Goal: Task Accomplishment & Management: Use online tool/utility

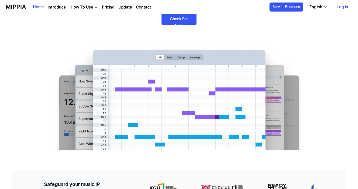
scroll to position [67, 0]
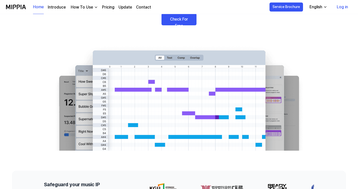
click at [167, 19] on link "Check For Free" at bounding box center [179, 19] width 35 height 12
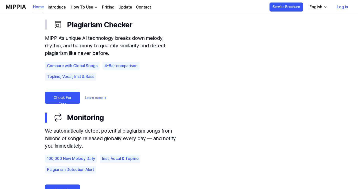
scroll to position [299, 0]
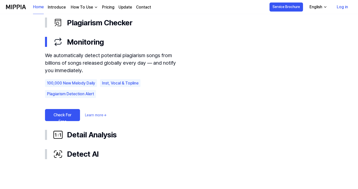
click at [59, 109] on link "Check For Free" at bounding box center [62, 115] width 35 height 12
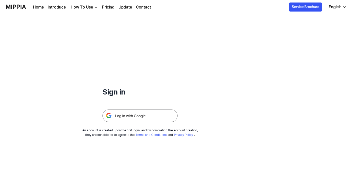
click at [123, 114] on img at bounding box center [140, 115] width 75 height 13
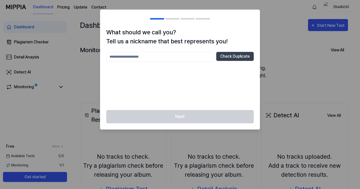
click at [172, 59] on input "text" at bounding box center [160, 57] width 108 height 10
type input "********"
click at [182, 114] on div "Next" at bounding box center [180, 119] width 160 height 19
click at [231, 57] on button "Check Duplicate" at bounding box center [235, 56] width 38 height 9
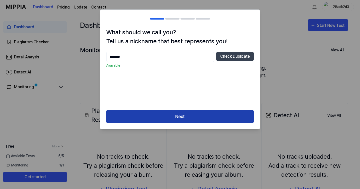
click at [193, 112] on button "Next" at bounding box center [180, 116] width 148 height 13
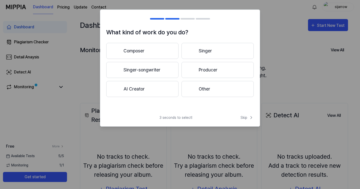
click at [211, 67] on button "Producer" at bounding box center [218, 70] width 72 height 16
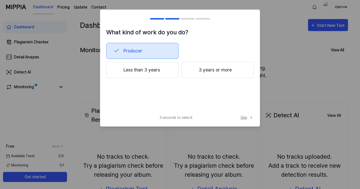
click at [242, 119] on span "Skip" at bounding box center [247, 117] width 13 height 5
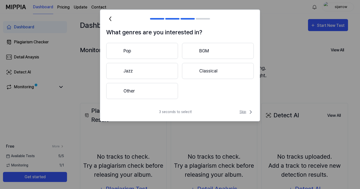
click at [241, 112] on span "Skip" at bounding box center [247, 112] width 14 height 6
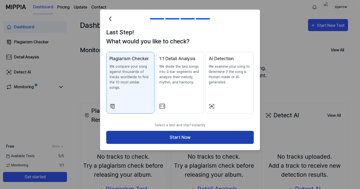
click at [208, 131] on button "Start Now" at bounding box center [180, 137] width 148 height 13
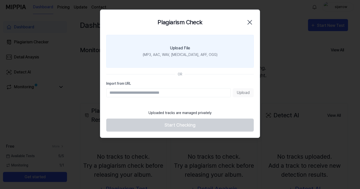
click at [182, 45] on label "Upload File (MP3, AAC, WAV, [MEDICAL_DATA], AIFF, OGG)" at bounding box center [180, 51] width 148 height 33
click at [0, 0] on input "Upload File (MP3, AAC, WAV, [MEDICAL_DATA], AIFF, OGG)" at bounding box center [0, 0] width 0 height 0
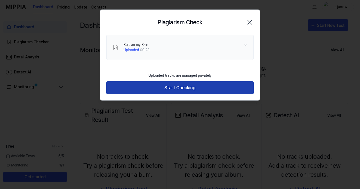
click at [221, 84] on button "Start Checking" at bounding box center [180, 87] width 148 height 13
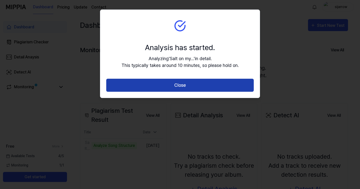
click at [217, 83] on button "Close" at bounding box center [180, 85] width 148 height 13
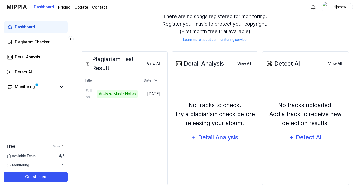
scroll to position [48, 0]
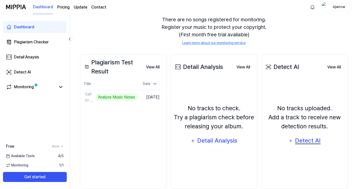
click at [301, 142] on div "Detect AI" at bounding box center [308, 141] width 27 height 10
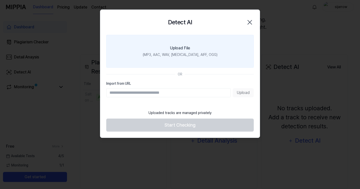
click at [181, 47] on div "Upload File" at bounding box center [180, 48] width 20 height 6
click at [0, 0] on input "Upload File (MP3, AAC, WAV, [MEDICAL_DATA], AIFF, OGG)" at bounding box center [0, 0] width 0 height 0
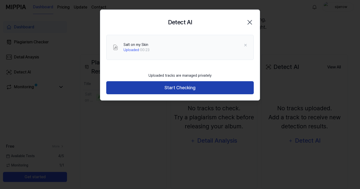
click at [196, 86] on button "Start Checking" at bounding box center [180, 87] width 148 height 13
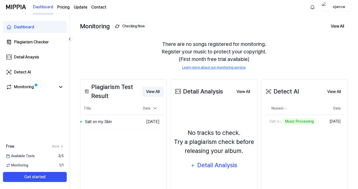
scroll to position [48, 0]
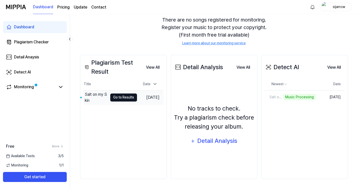
click at [121, 96] on button "Go to Results" at bounding box center [123, 97] width 27 height 8
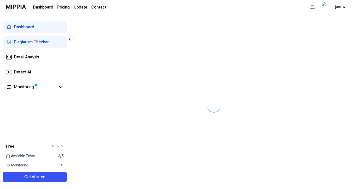
scroll to position [0, 0]
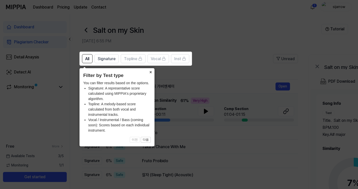
click at [151, 72] on button "×" at bounding box center [151, 71] width 8 height 7
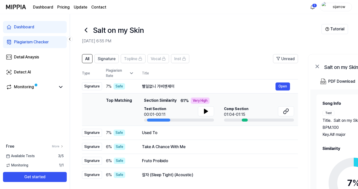
scroll to position [8, 0]
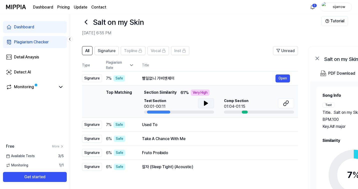
click at [204, 104] on icon at bounding box center [206, 103] width 4 height 5
click at [205, 103] on icon at bounding box center [205, 103] width 1 height 4
click at [287, 103] on icon at bounding box center [286, 103] width 6 height 6
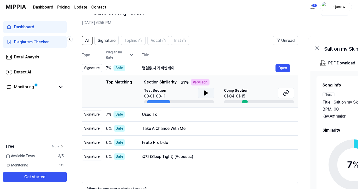
scroll to position [64, 0]
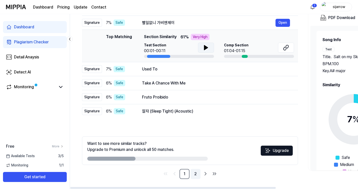
click at [194, 173] on link "2" at bounding box center [196, 174] width 10 height 10
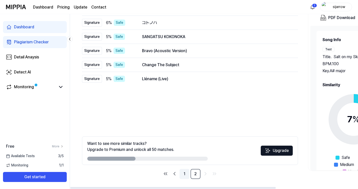
click at [183, 172] on link "1" at bounding box center [185, 174] width 10 height 10
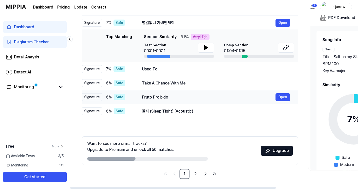
scroll to position [0, 0]
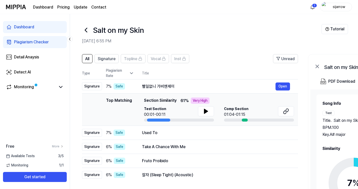
click at [40, 29] on link "Dashboard" at bounding box center [35, 27] width 64 height 12
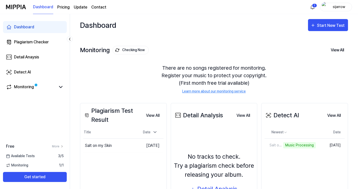
scroll to position [48, 0]
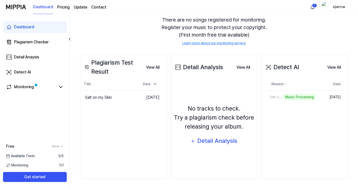
click at [283, 42] on div "There are no songs registered for monitoring. Register your music to protect yo…" at bounding box center [214, 31] width 268 height 42
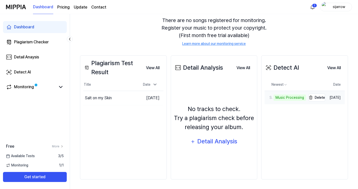
click at [279, 99] on div "Music Processing" at bounding box center [290, 97] width 33 height 6
